Goal: Communication & Community: Answer question/provide support

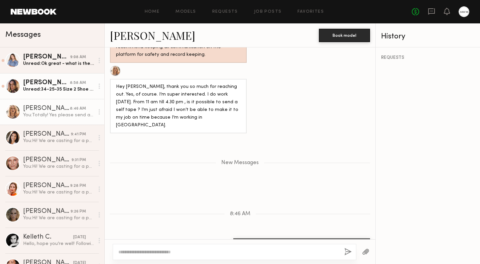
scroll to position [445, 0]
click at [56, 92] on div "Unread: 34-25-35 Size 2 Shoe size 9.5" at bounding box center [58, 89] width 71 height 6
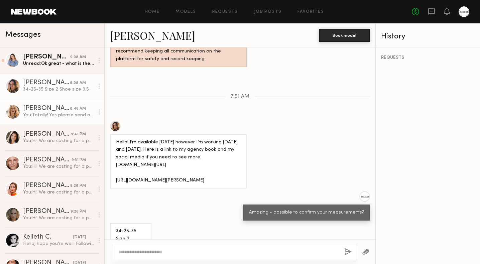
click at [67, 114] on div "You: Totally! Yes please send a tape. If you could share your measurements as w…" at bounding box center [58, 115] width 71 height 6
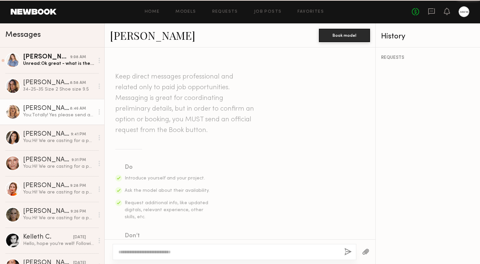
scroll to position [394, 0]
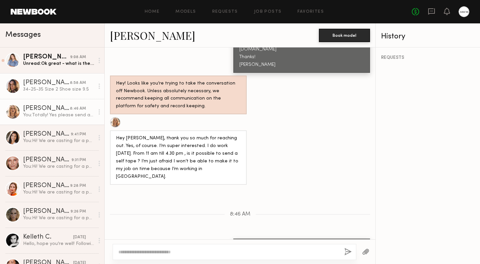
click at [57, 91] on div "34-25-35 Size 2 Shoe size 9.5" at bounding box center [58, 89] width 71 height 6
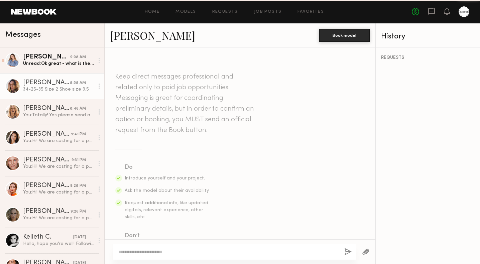
scroll to position [419, 0]
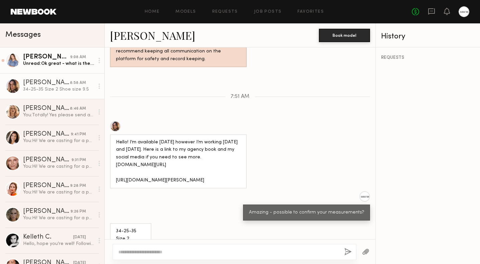
click at [50, 61] on div "Unread: Ok great - what is the half day rate for the shoot?" at bounding box center [58, 64] width 71 height 6
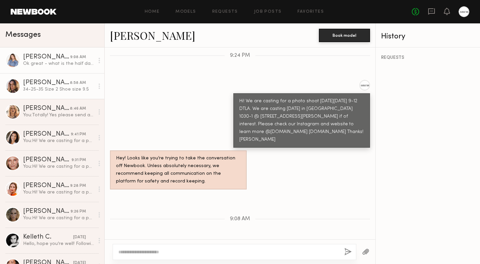
click at [42, 87] on div "34-25-35 Size 2 Shoe size 9.5" at bounding box center [58, 89] width 71 height 6
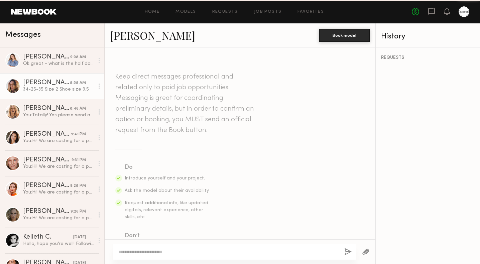
scroll to position [419, 0]
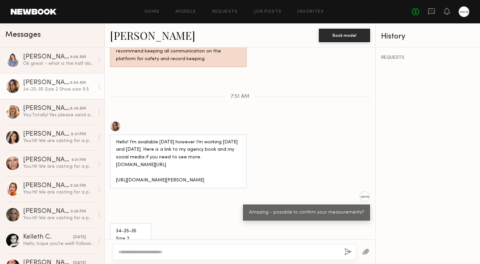
drag, startPoint x: 116, startPoint y: 155, endPoint x: 150, endPoint y: 166, distance: 35.3
click at [150, 166] on div "Hello! I’m available on Friday however I’m working Wednesday and Thursday. Here…" at bounding box center [178, 161] width 137 height 55
copy div "https://www.carolinegleason.com/women/direct/2501616/carrie-amstuz"
click at [218, 191] on div "Amazing - possible to confirm your measurements?" at bounding box center [240, 205] width 271 height 29
click at [57, 66] on div "Ok great - what is the half day rate for the shoot?" at bounding box center [58, 64] width 71 height 6
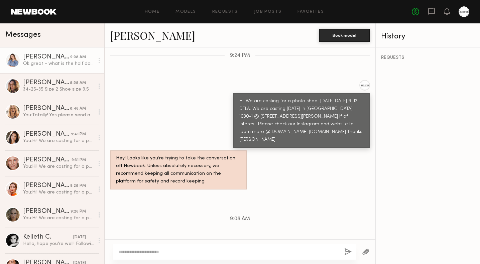
click at [137, 33] on link "Kyna L." at bounding box center [152, 35] width 85 height 14
click at [140, 250] on textarea at bounding box center [228, 252] width 221 height 7
type textarea "*"
type textarea "**********"
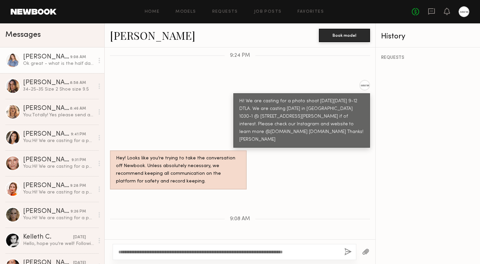
click at [348, 252] on button "button" at bounding box center [348, 252] width 7 height 8
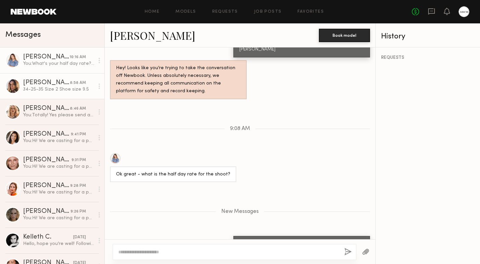
click at [48, 88] on div "34-25-35 Size 2 Shoe size 9.5" at bounding box center [58, 89] width 71 height 6
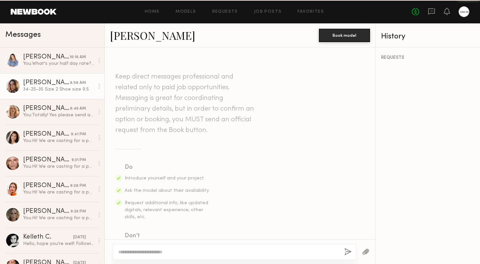
scroll to position [419, 0]
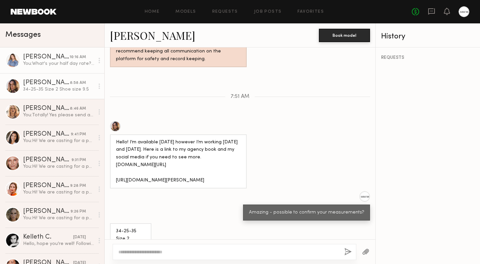
click at [53, 69] on link "Kyna L. 10:16 AM You: What's your half day rate? The models we've been looking …" at bounding box center [52, 61] width 104 height 26
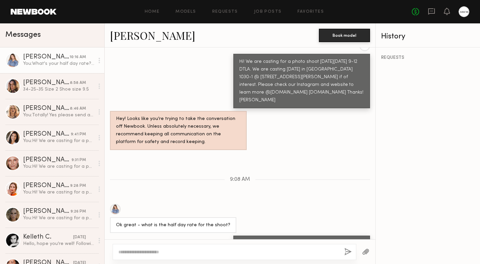
scroll to position [335, 0]
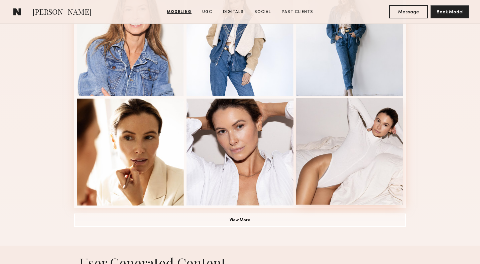
scroll to position [444, 0]
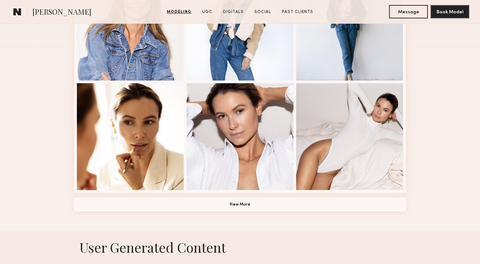
click at [242, 209] on button "View More" at bounding box center [240, 204] width 332 height 13
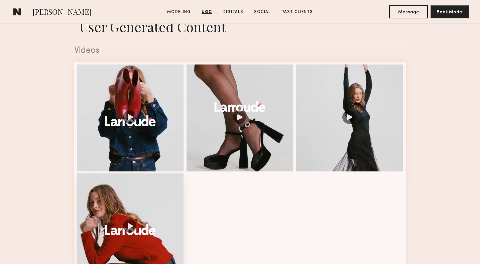
scroll to position [1085, 0]
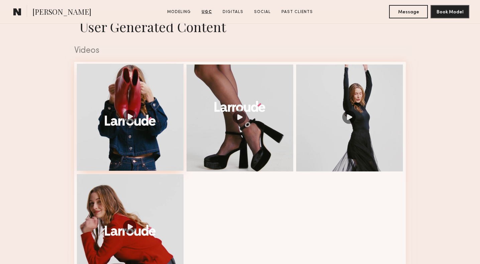
click at [122, 119] on div at bounding box center [130, 117] width 107 height 107
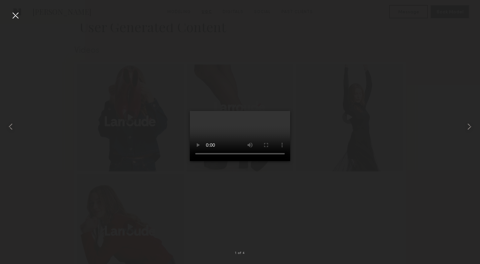
click at [425, 206] on div at bounding box center [240, 127] width 480 height 232
click at [16, 16] on div at bounding box center [15, 15] width 11 height 11
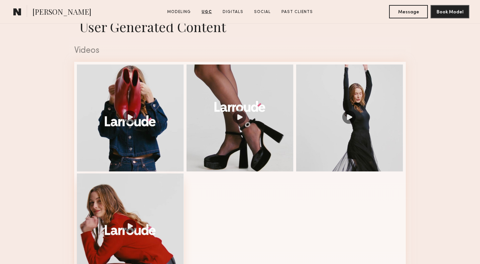
scroll to position [1114, 0]
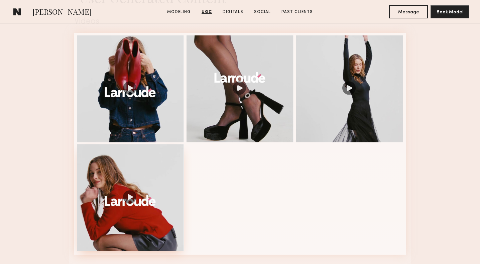
click at [145, 194] on div at bounding box center [130, 198] width 107 height 107
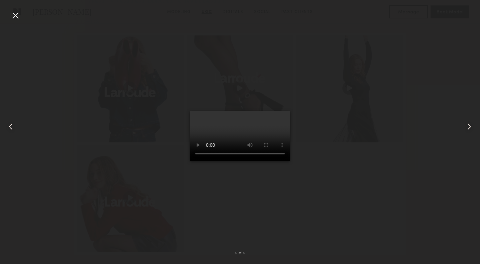
click at [394, 151] on div at bounding box center [240, 127] width 480 height 232
click at [17, 13] on div at bounding box center [15, 15] width 11 height 11
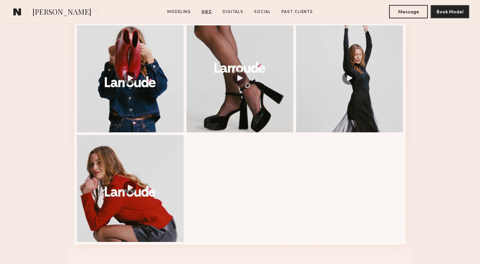
scroll to position [1126, 0]
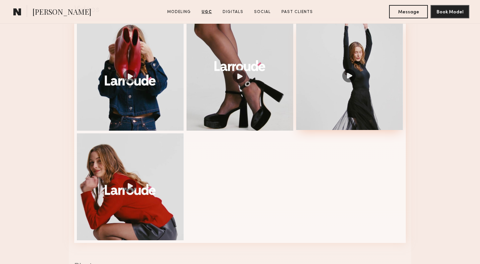
click at [375, 111] on div at bounding box center [349, 76] width 107 height 107
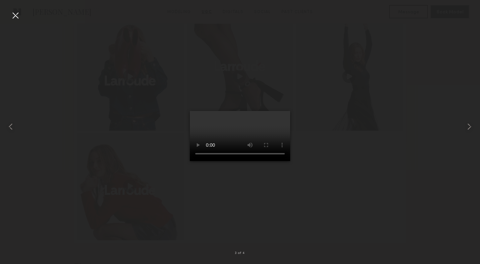
click at [424, 162] on div at bounding box center [240, 127] width 480 height 232
click at [11, 17] on div at bounding box center [15, 15] width 11 height 11
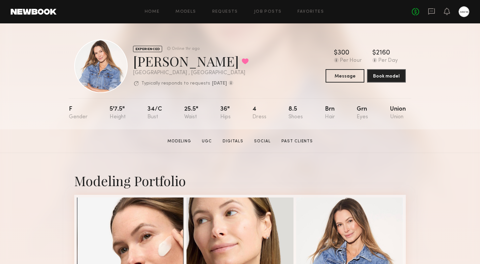
scroll to position [0, 0]
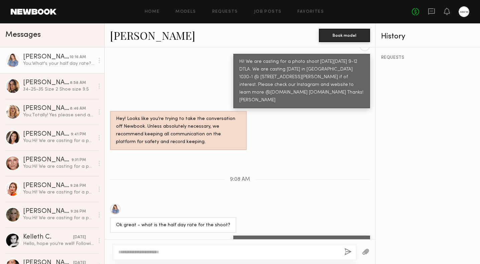
scroll to position [335, 0]
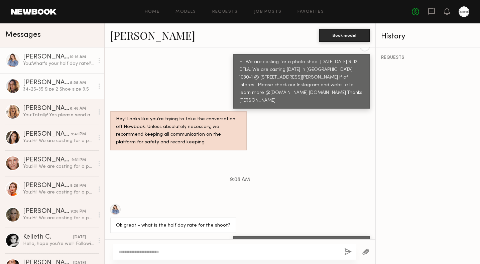
drag, startPoint x: 68, startPoint y: 145, endPoint x: 69, endPoint y: 89, distance: 55.6
click at [68, 145] on link "Cristina D. 9:41 PM You: Hi! We are casting for a photo shoot this Friday 8/15 …" at bounding box center [52, 138] width 104 height 26
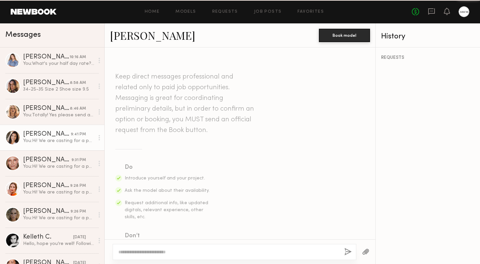
scroll to position [777, 0]
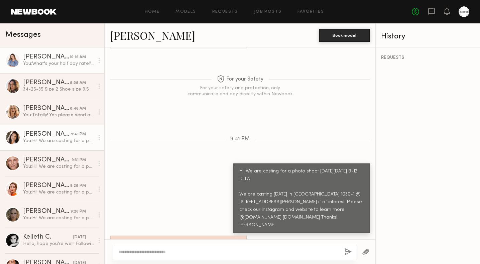
click at [38, 71] on link "Kyna L. 10:16 AM You: What's your half day rate? The models we've been looking …" at bounding box center [52, 61] width 104 height 26
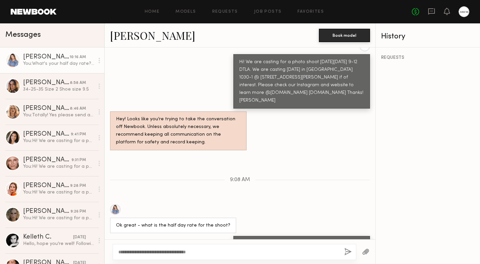
type textarea "**********"
click at [343, 254] on div "**********" at bounding box center [235, 252] width 244 height 16
click at [349, 252] on button "button" at bounding box center [348, 252] width 7 height 8
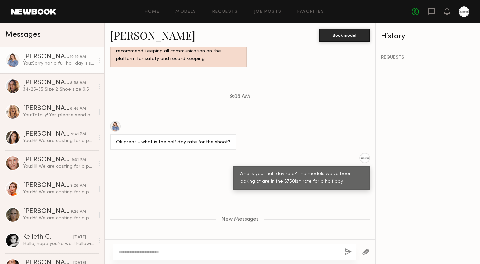
scroll to position [418, 0]
